Goal: Information Seeking & Learning: Understand process/instructions

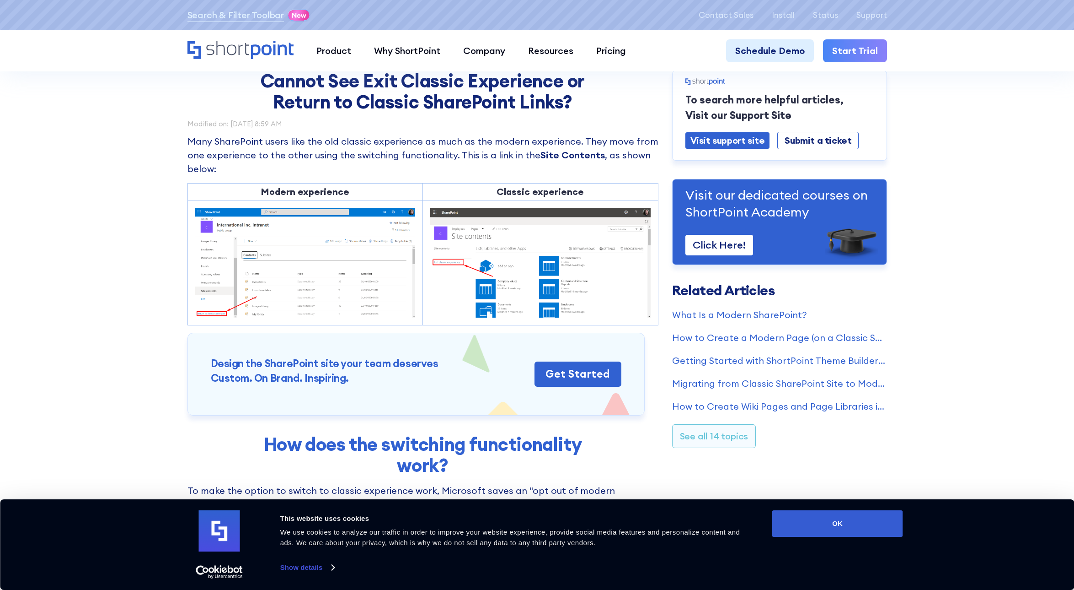
scroll to position [88, 0]
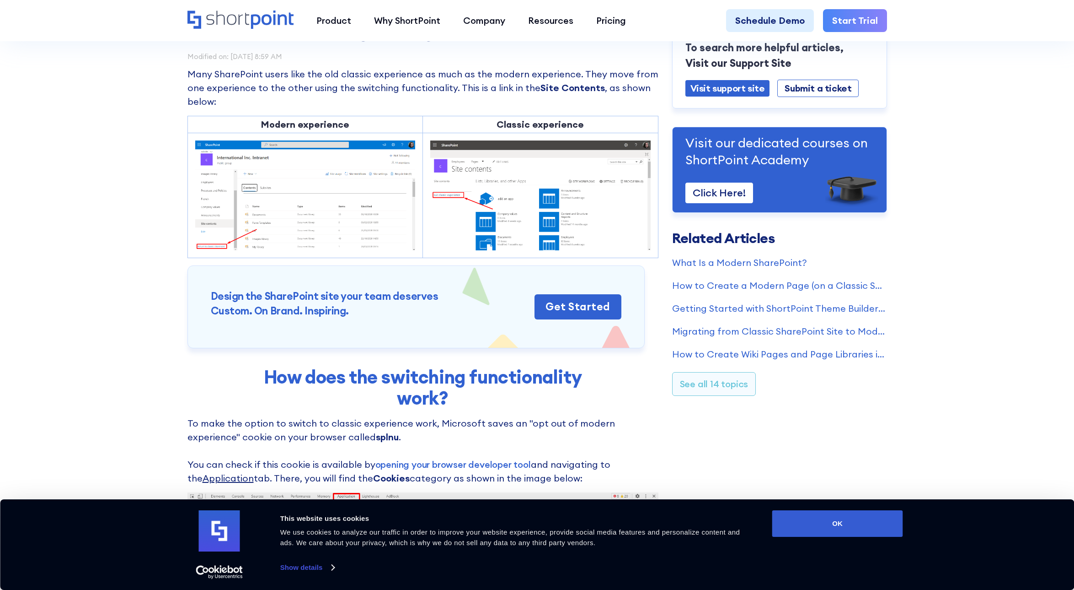
click at [235, 246] on img at bounding box center [305, 195] width 220 height 110
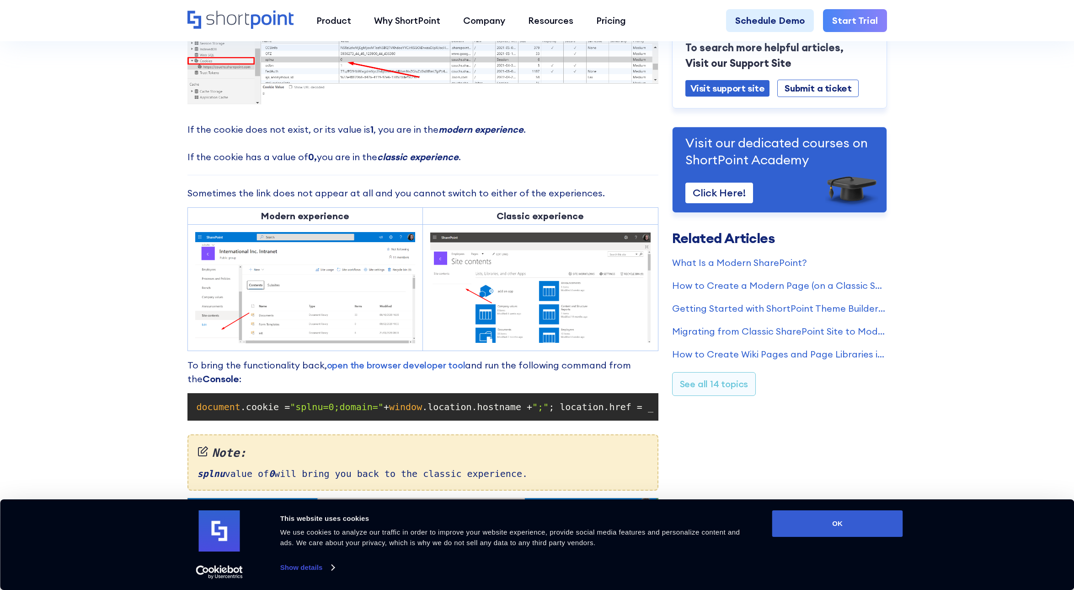
scroll to position [580, 0]
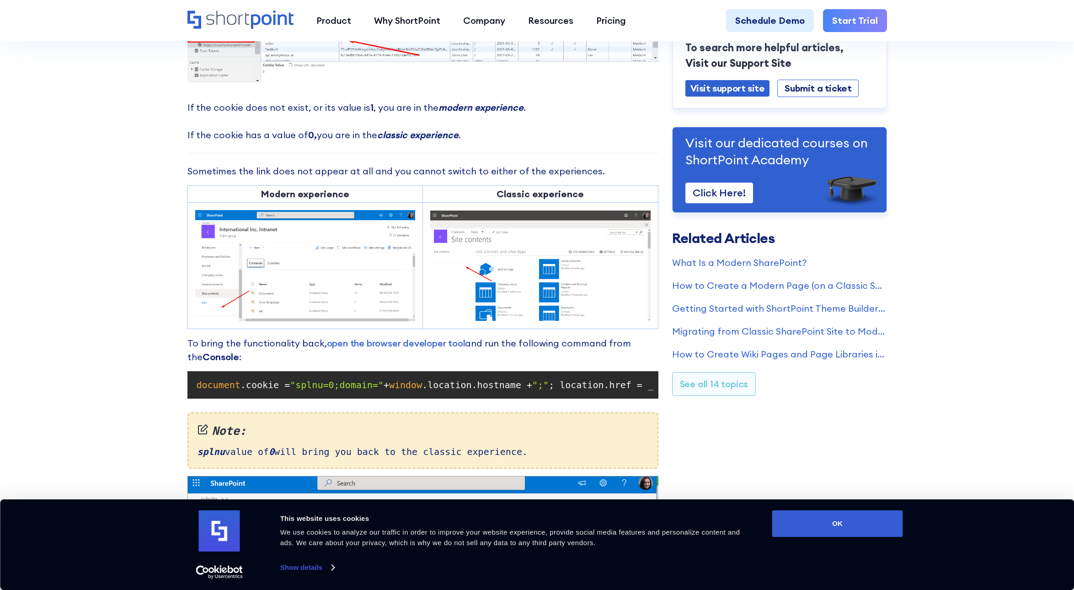
click at [355, 384] on span ""splnu=0;domain="" at bounding box center [337, 384] width 94 height 11
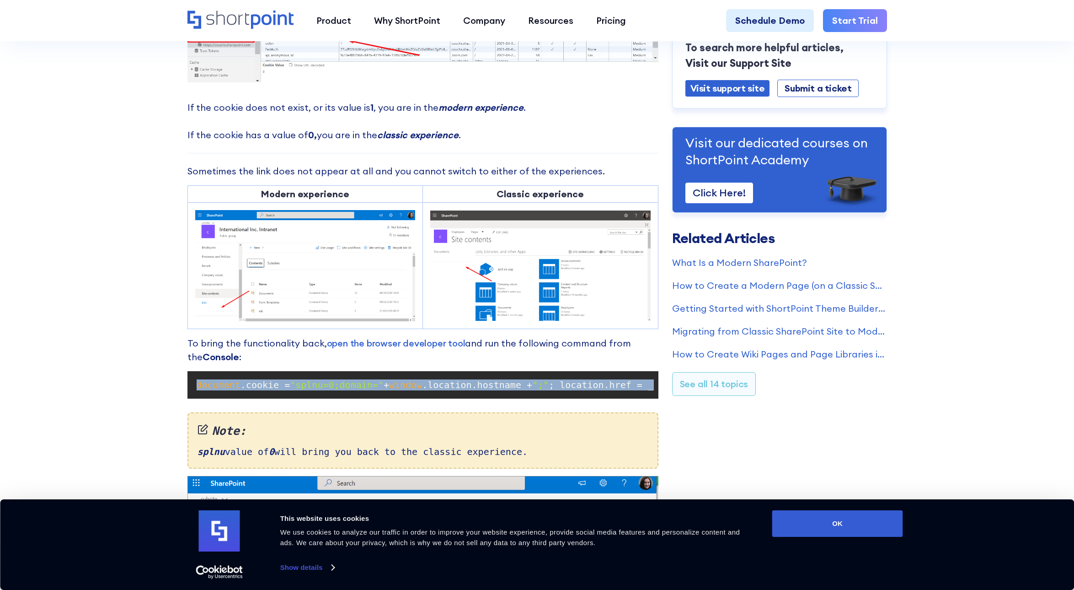
click at [355, 384] on span ""splnu=0;domain="" at bounding box center [337, 384] width 94 height 11
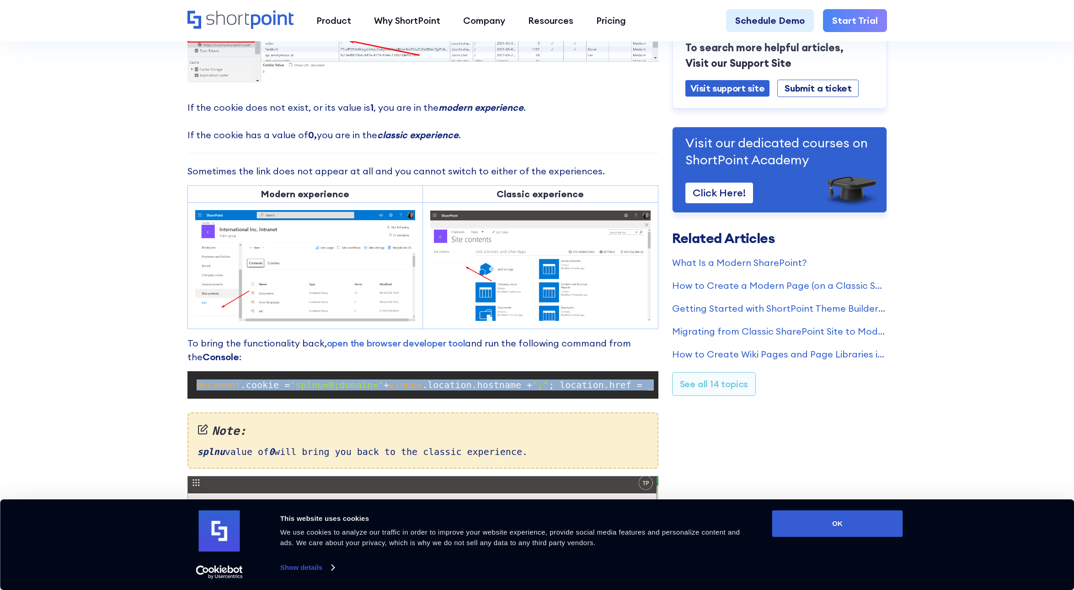
click at [355, 384] on span ""splnu=0;domain="" at bounding box center [337, 384] width 94 height 11
copy code "document .cookie = "splnu=0;domain=" + window .location.hostname + ";" ; locati…"
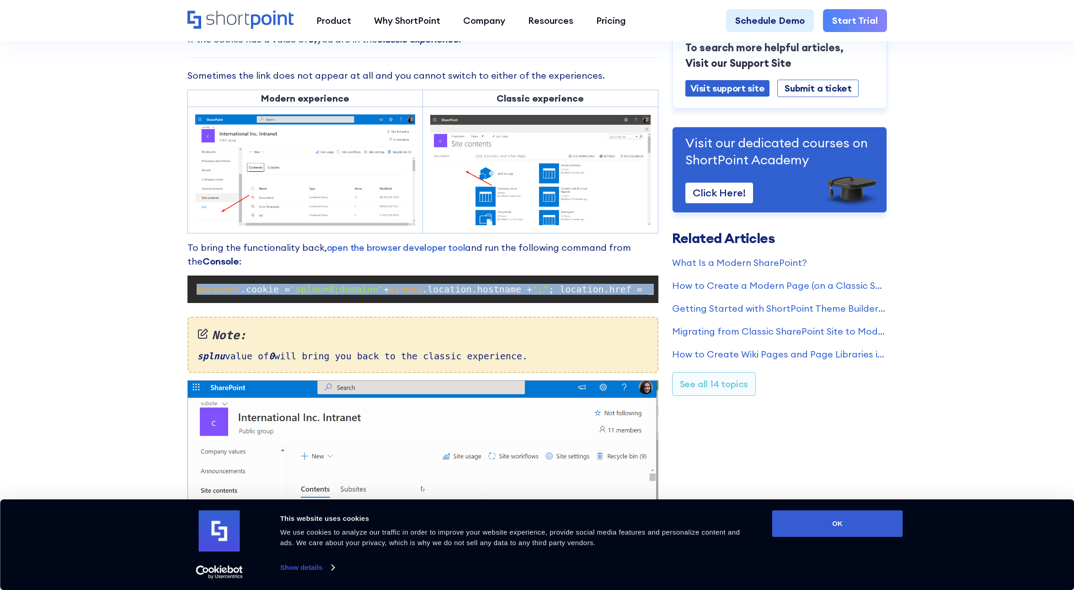
scroll to position [692, 0]
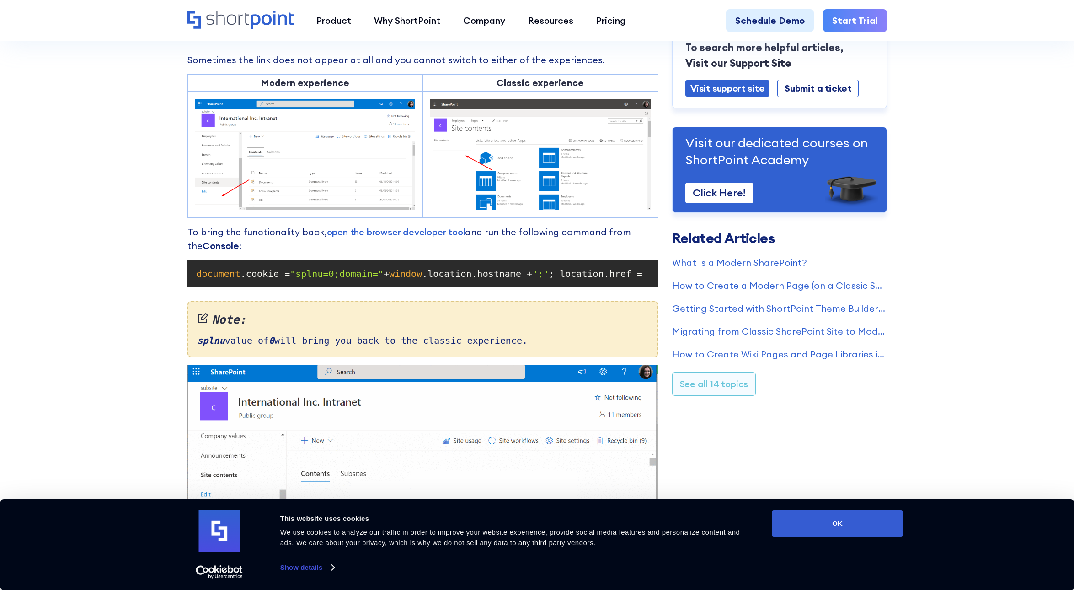
click at [143, 337] on section "Cannot See Exit Classic Experience or Return to Classic SharePoint Links? Modif…" at bounding box center [537, 95] width 1074 height 1575
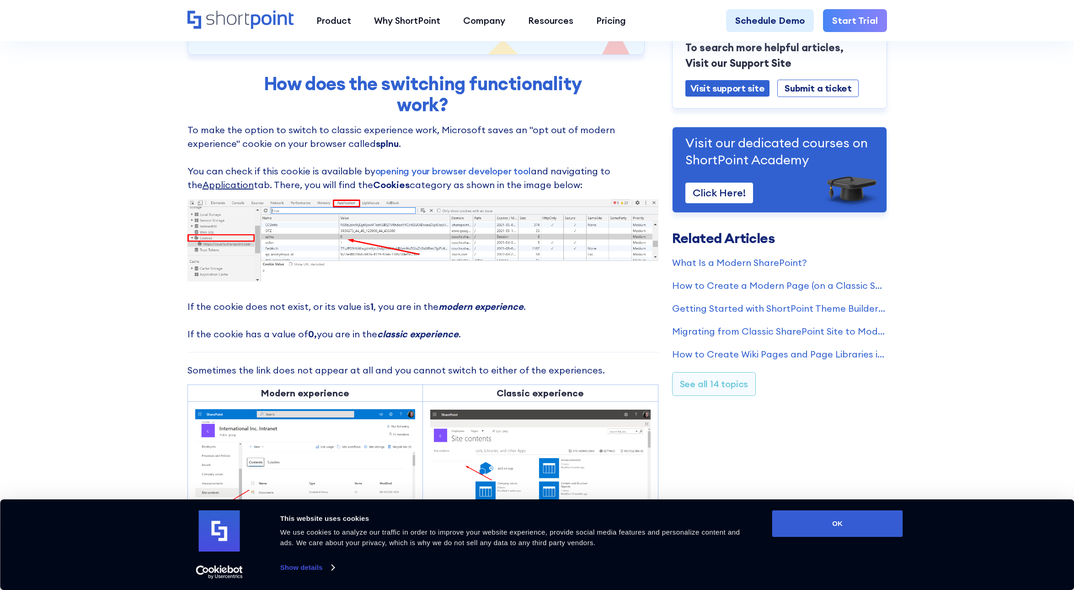
scroll to position [0, 0]
